Goal: Information Seeking & Learning: Learn about a topic

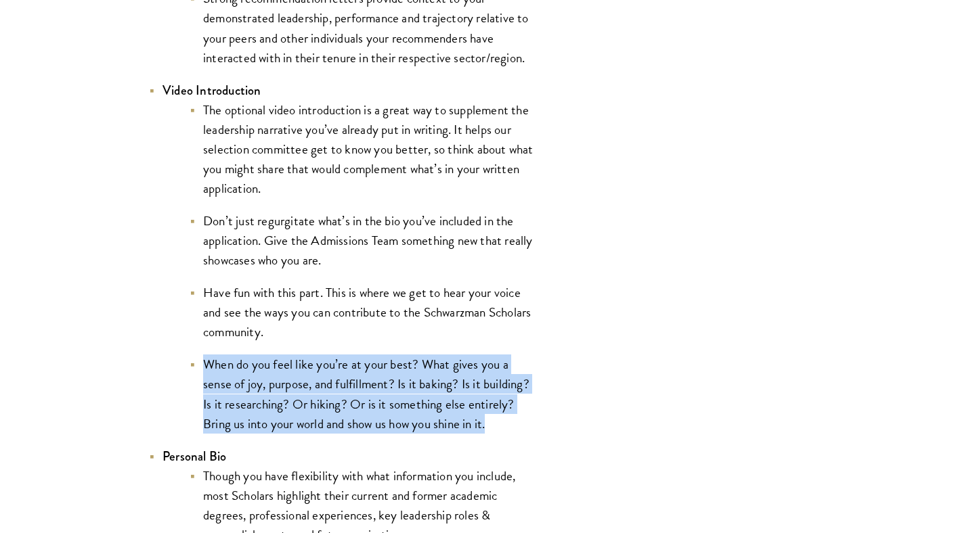
scroll to position [2269, 0]
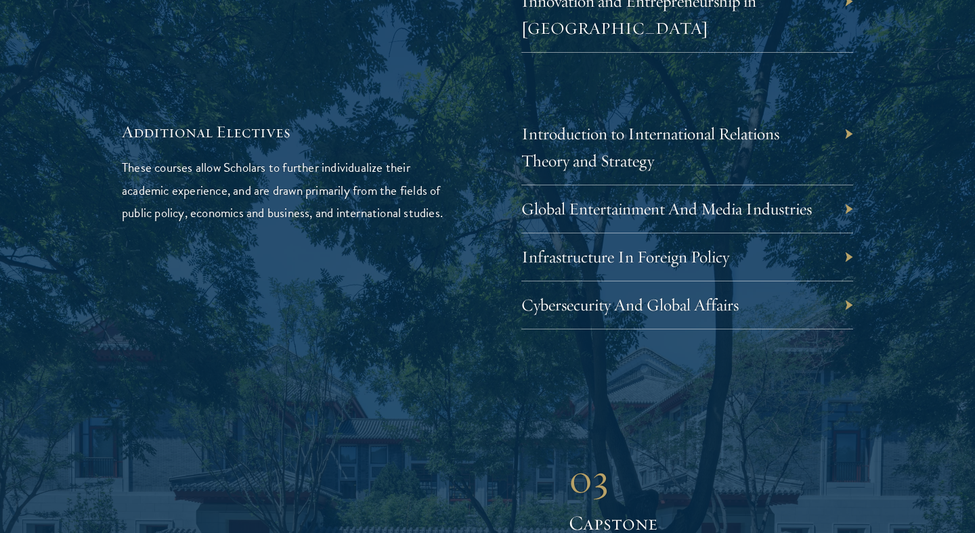
scroll to position [4290, 0]
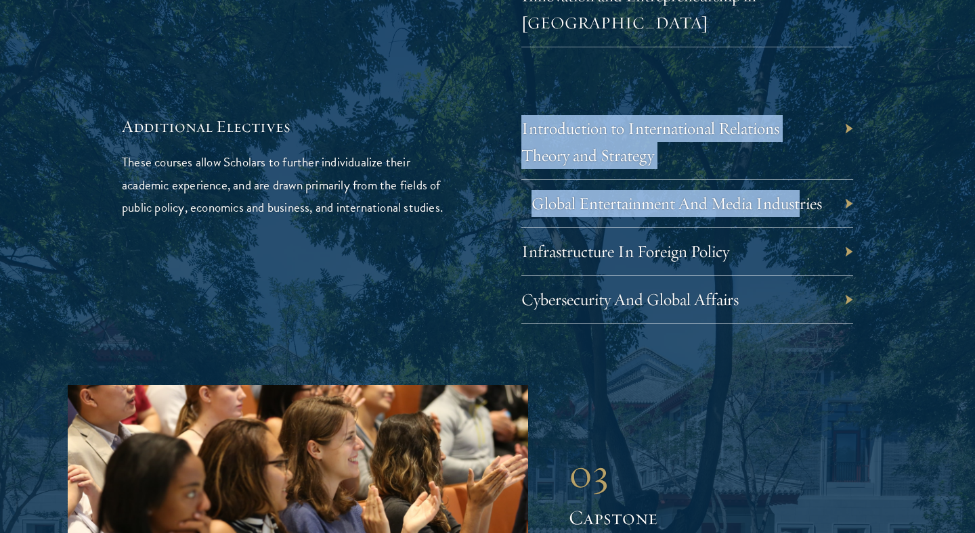
drag, startPoint x: 517, startPoint y: 148, endPoint x: 803, endPoint y: 156, distance: 286.4
click at [803, 156] on div "Additional Electives These courses allow Scholars to further individualize thei…" at bounding box center [487, 219] width 731 height 209
click at [482, 156] on div "Additional Electives These courses allow Scholars to further individualize thei…" at bounding box center [487, 219] width 731 height 209
drag, startPoint x: 508, startPoint y: 148, endPoint x: 826, endPoint y: 153, distance: 317.5
click at [826, 153] on div "Additional Electives These courses allow Scholars to further individualize thei…" at bounding box center [487, 219] width 731 height 209
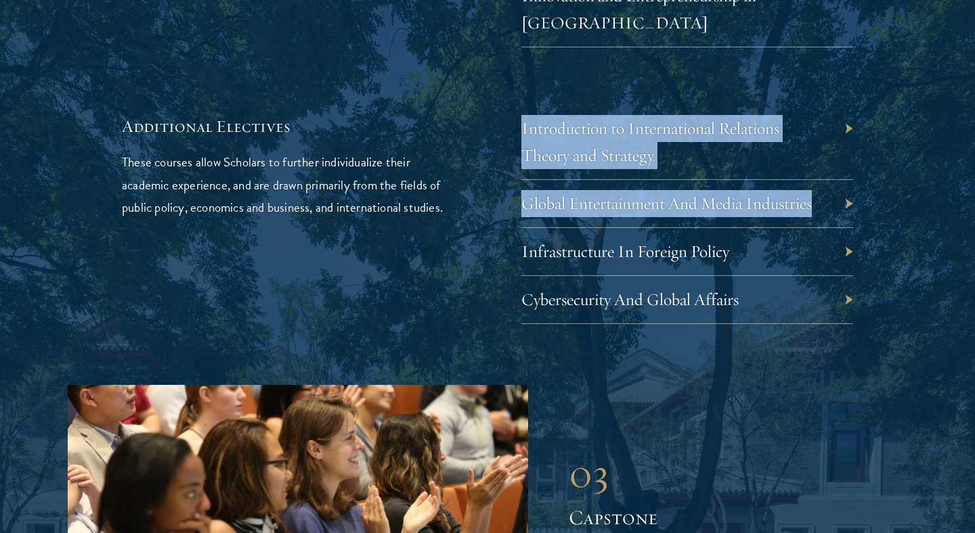
copy div "Introduction to International Relations Theory and Strategy Global Entertainmen…"
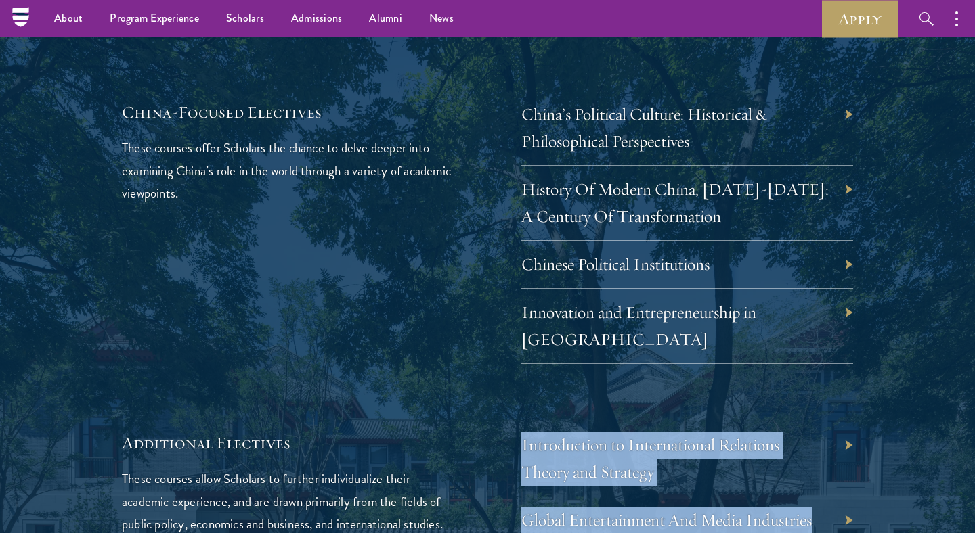
scroll to position [3823, 0]
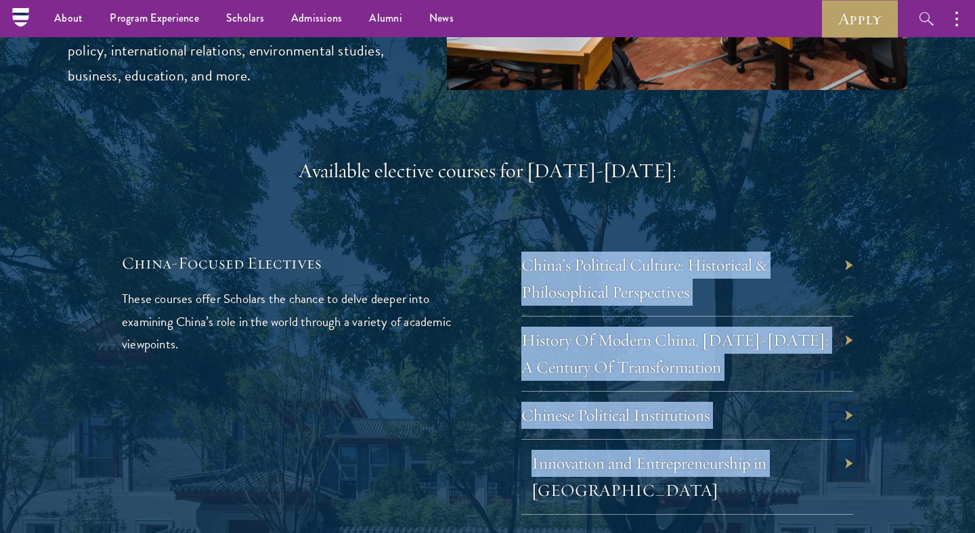
drag, startPoint x: 483, startPoint y: 430, endPoint x: 774, endPoint y: 432, distance: 291.7
click at [774, 432] on div "China-Focused Electives These courses offer Scholars the chance to delve deeper…" at bounding box center [487, 383] width 731 height 263
click at [437, 446] on div "China-Focused Electives These courses offer Scholars the chance to delve deeper…" at bounding box center [288, 383] width 332 height 263
drag, startPoint x: 480, startPoint y: 443, endPoint x: 813, endPoint y: 435, distance: 333.1
click at [813, 435] on div "China-Focused Electives These courses offer Scholars the chance to delve deeper…" at bounding box center [487, 383] width 731 height 263
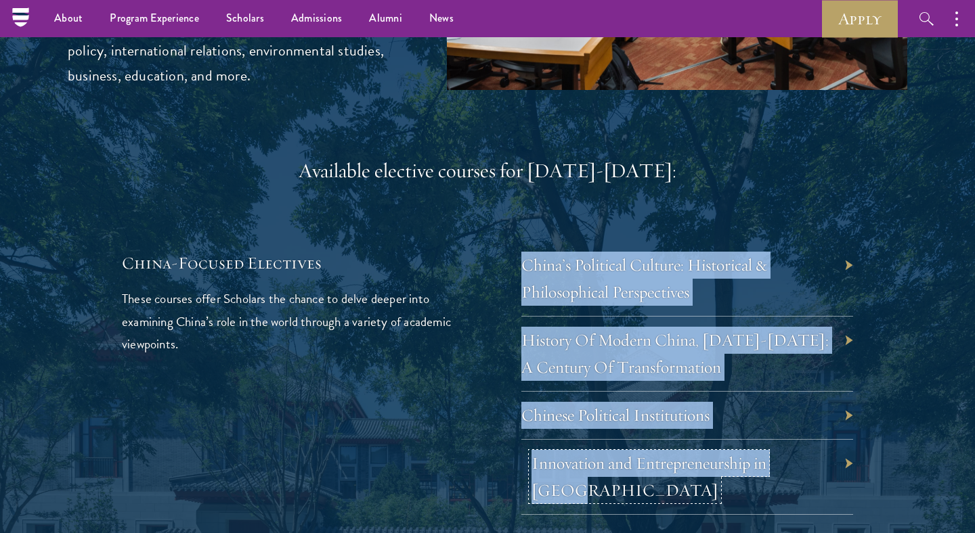
drag, startPoint x: 812, startPoint y: 437, endPoint x: 800, endPoint y: 436, distance: 11.6
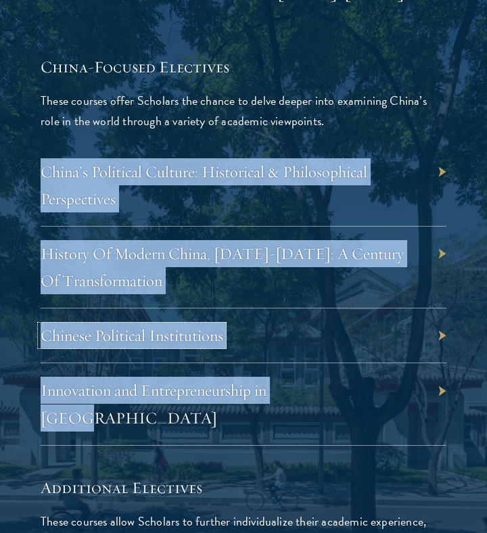
scroll to position [4574, 0]
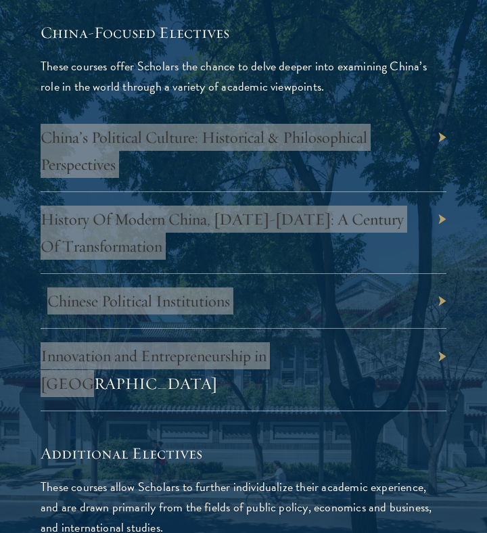
drag, startPoint x: 109, startPoint y: 246, endPoint x: 101, endPoint y: 247, distance: 8.2
